Goal: Find specific page/section: Find specific page/section

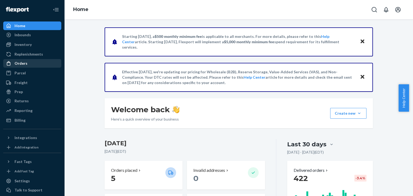
click at [23, 62] on div "Orders" at bounding box center [21, 63] width 13 height 5
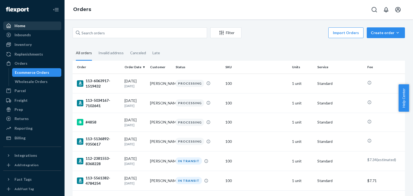
click at [17, 26] on div "Home" at bounding box center [20, 25] width 11 height 5
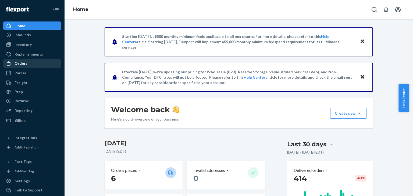
click at [20, 62] on div "Orders" at bounding box center [21, 63] width 13 height 5
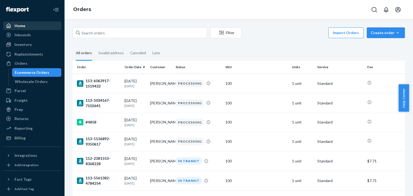
click at [21, 27] on div "Home" at bounding box center [20, 25] width 11 height 5
